Goal: Task Accomplishment & Management: Complete application form

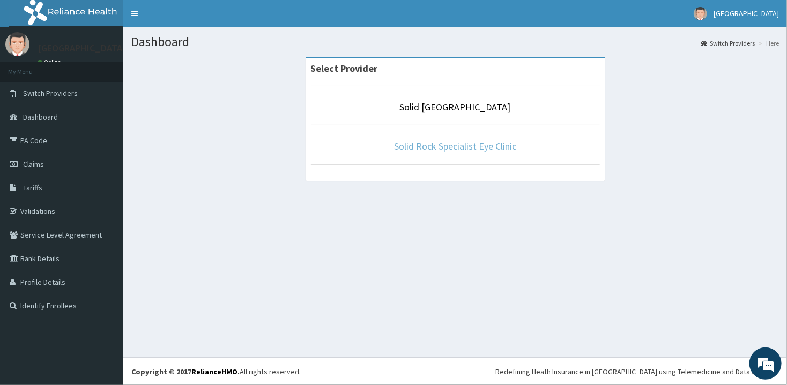
click at [449, 143] on link "Solid Rock Specialist Eye Clinic" at bounding box center [455, 146] width 122 height 12
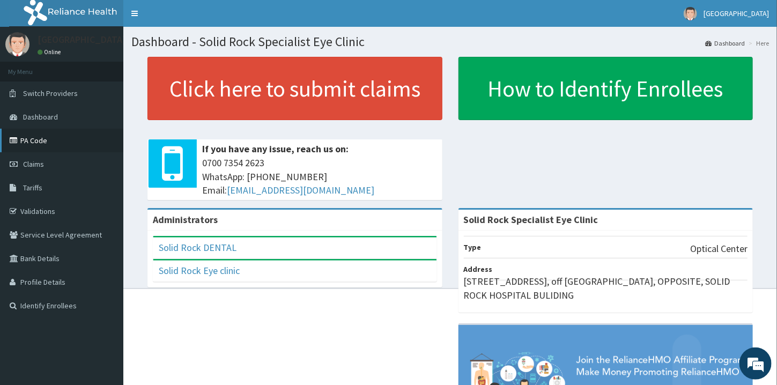
click at [45, 135] on link "PA Code" at bounding box center [61, 141] width 123 height 24
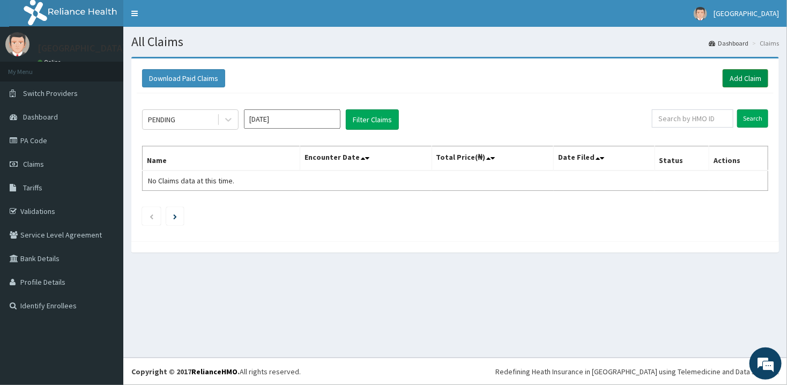
click at [739, 80] on link "Add Claim" at bounding box center [746, 78] width 46 height 18
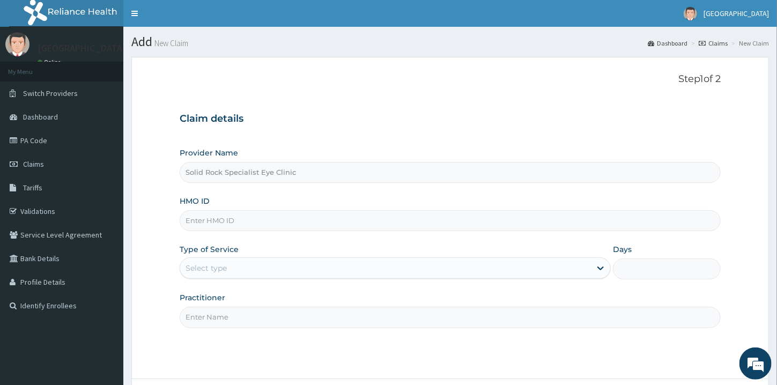
click at [230, 230] on input "HMO ID" at bounding box center [450, 220] width 541 height 21
type input "ENP/11553/A"
click at [323, 268] on div "Select type" at bounding box center [385, 268] width 411 height 17
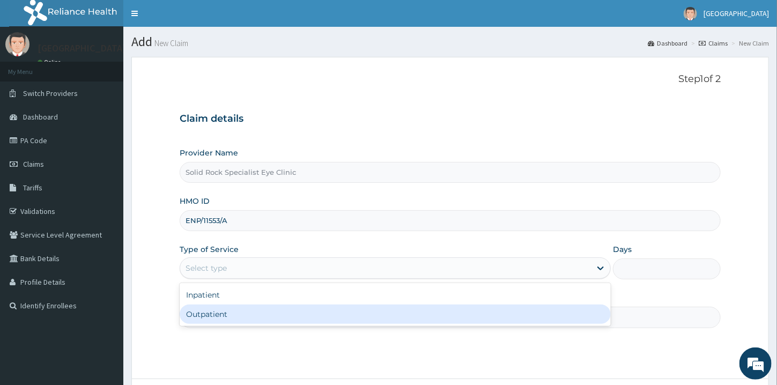
click at [240, 309] on div "Outpatient" at bounding box center [395, 314] width 431 height 19
type input "1"
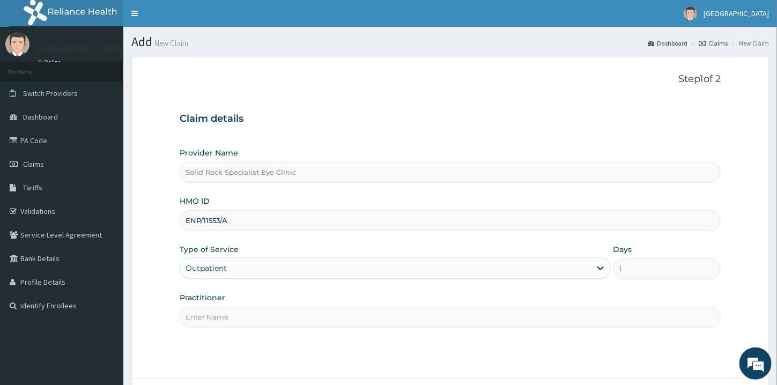
click at [307, 318] on input "Practitioner" at bounding box center [450, 317] width 541 height 21
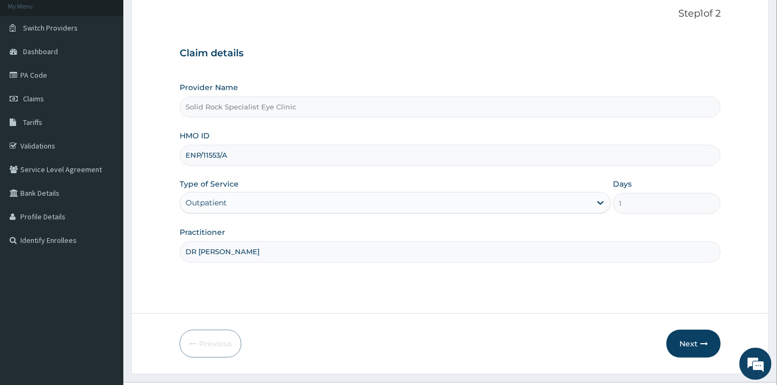
scroll to position [66, 0]
type input "DR CYNTHIA"
click at [688, 341] on button "Next" at bounding box center [694, 343] width 54 height 28
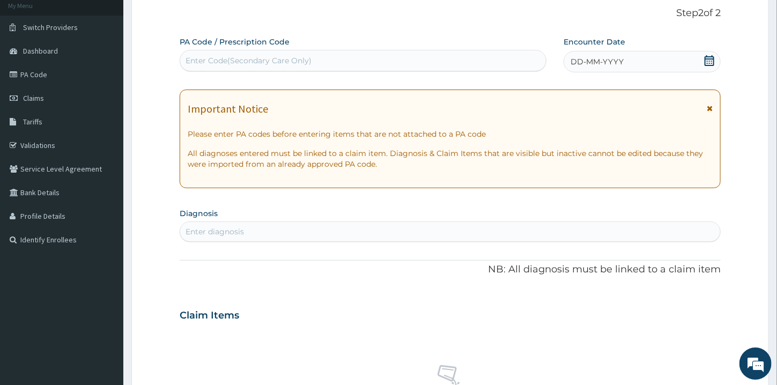
scroll to position [0, 0]
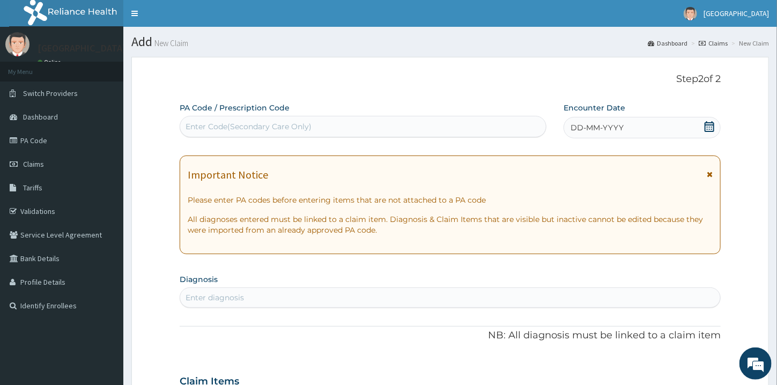
click at [247, 124] on div "Enter Code(Secondary Care Only)" at bounding box center [249, 126] width 126 height 11
paste input "PA/74D4CB"
type input "PA/74D4CB"
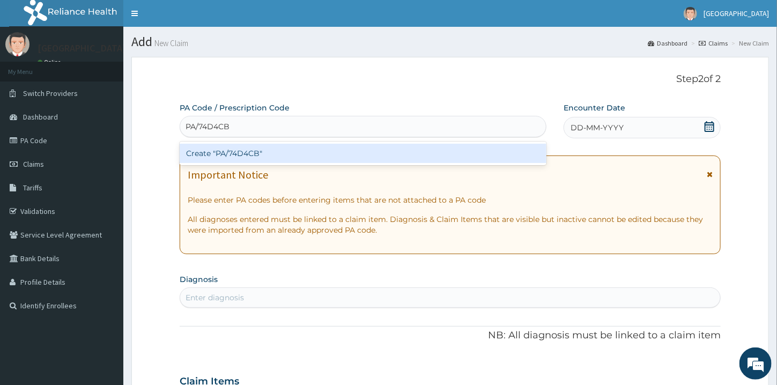
click at [351, 156] on div "Create "PA/74D4CB"" at bounding box center [363, 153] width 367 height 19
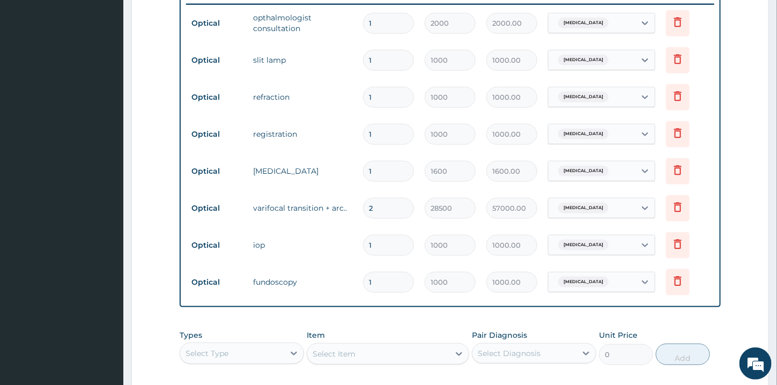
scroll to position [595, 0]
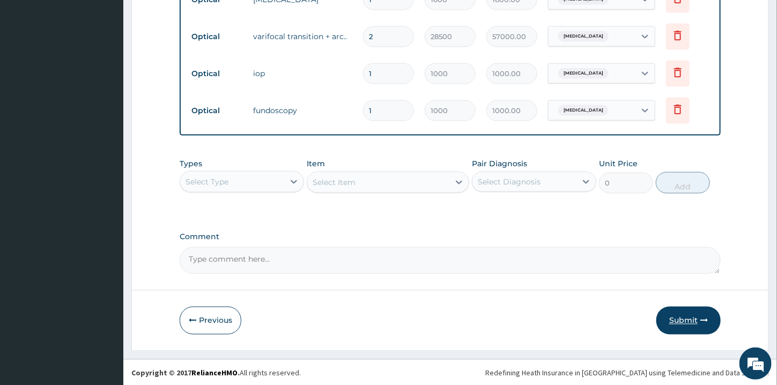
click at [689, 313] on button "Submit" at bounding box center [688, 321] width 64 height 28
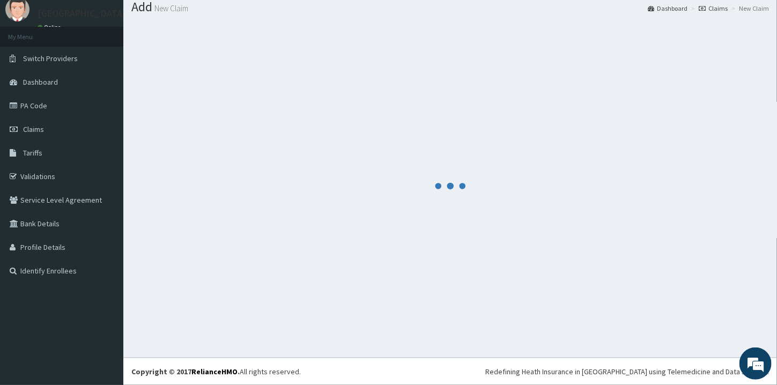
scroll to position [34, 0]
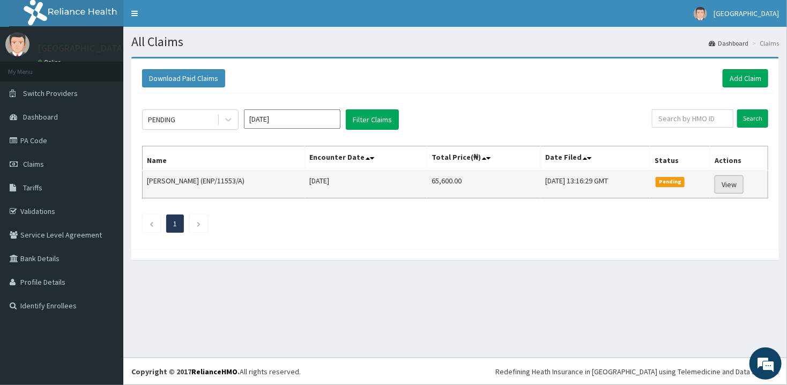
click at [734, 186] on link "View" at bounding box center [729, 184] width 29 height 18
